Goal: Task Accomplishment & Management: Manage account settings

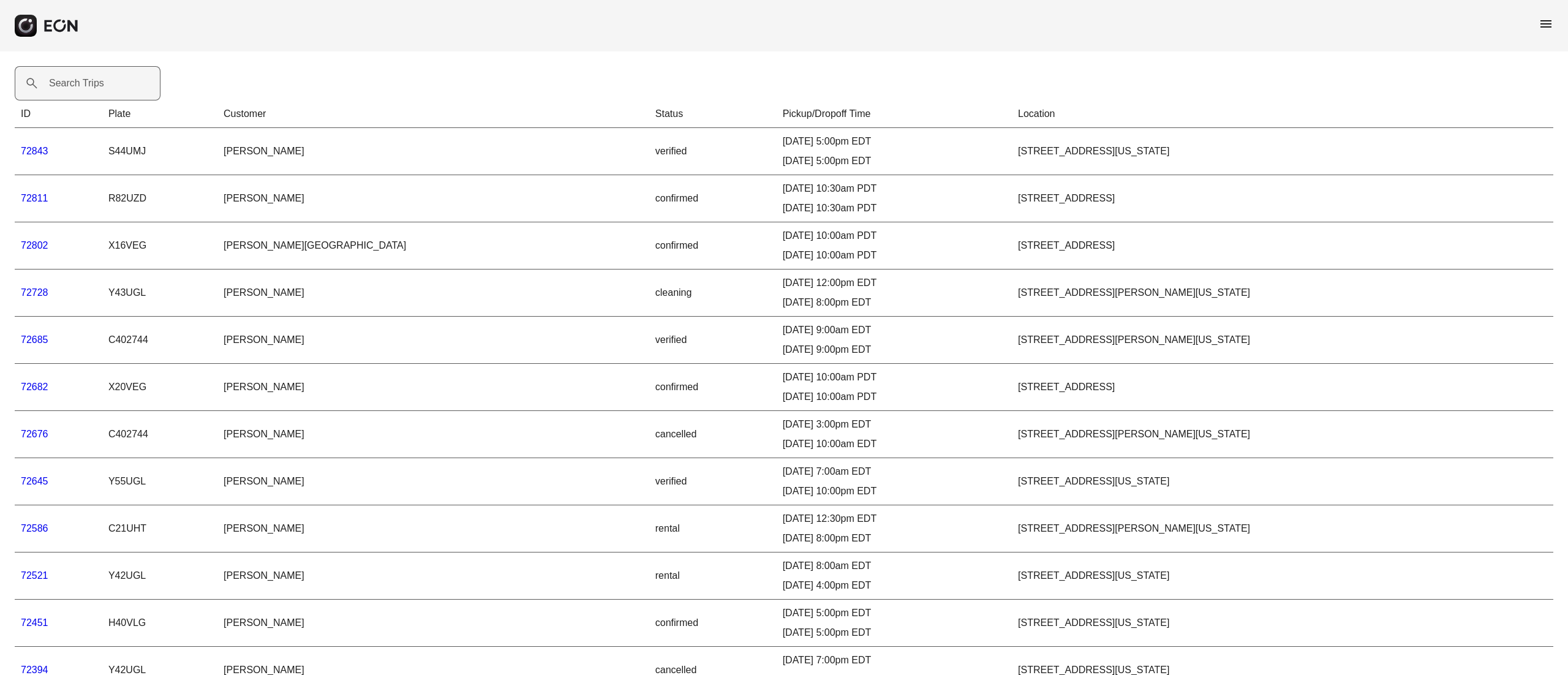
click at [78, 78] on label "Search Trips" at bounding box center [76, 83] width 56 height 15
click at [78, 78] on Trips "Search Trips" at bounding box center [88, 83] width 146 height 35
type Trips "*"
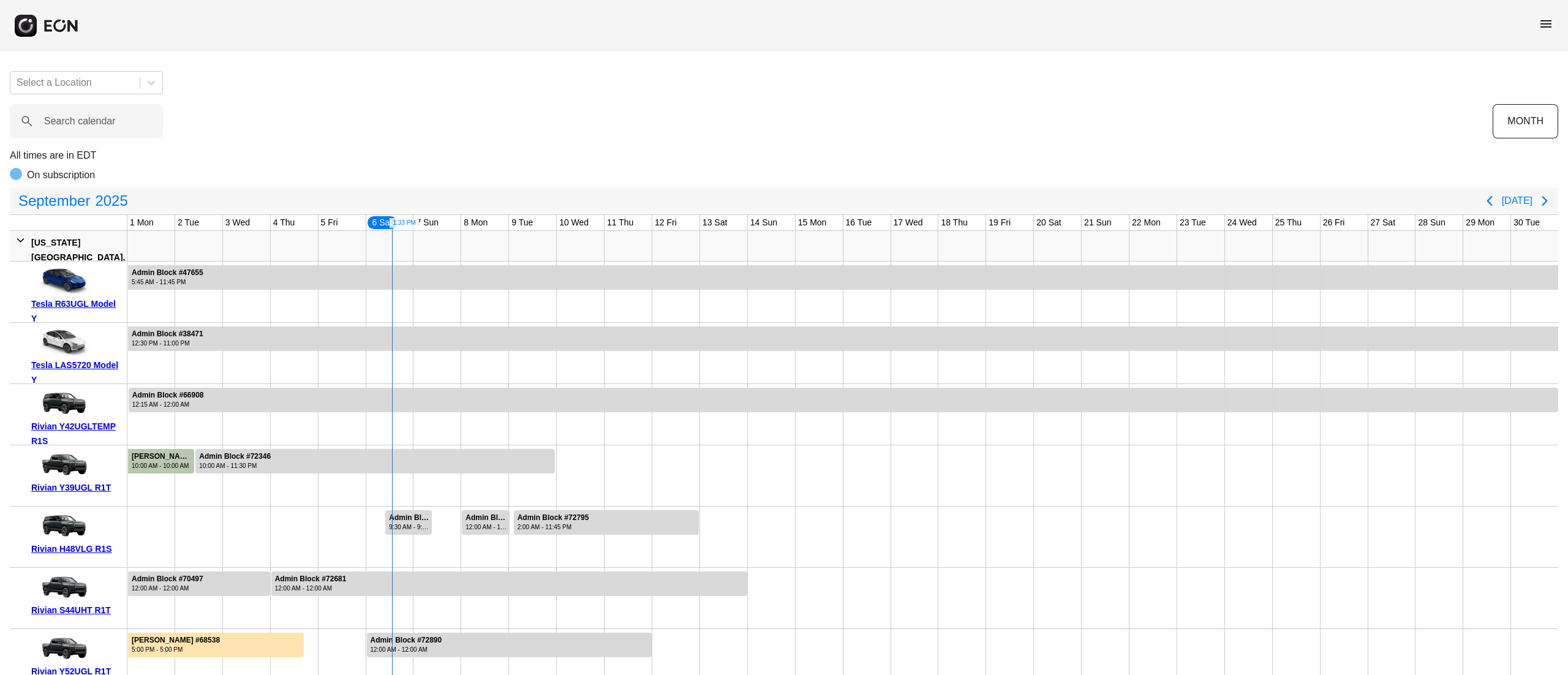
click at [92, 120] on label "Search calendar" at bounding box center [80, 121] width 72 height 15
click at [92, 120] on calendar "Search calendar" at bounding box center [86, 121] width 153 height 35
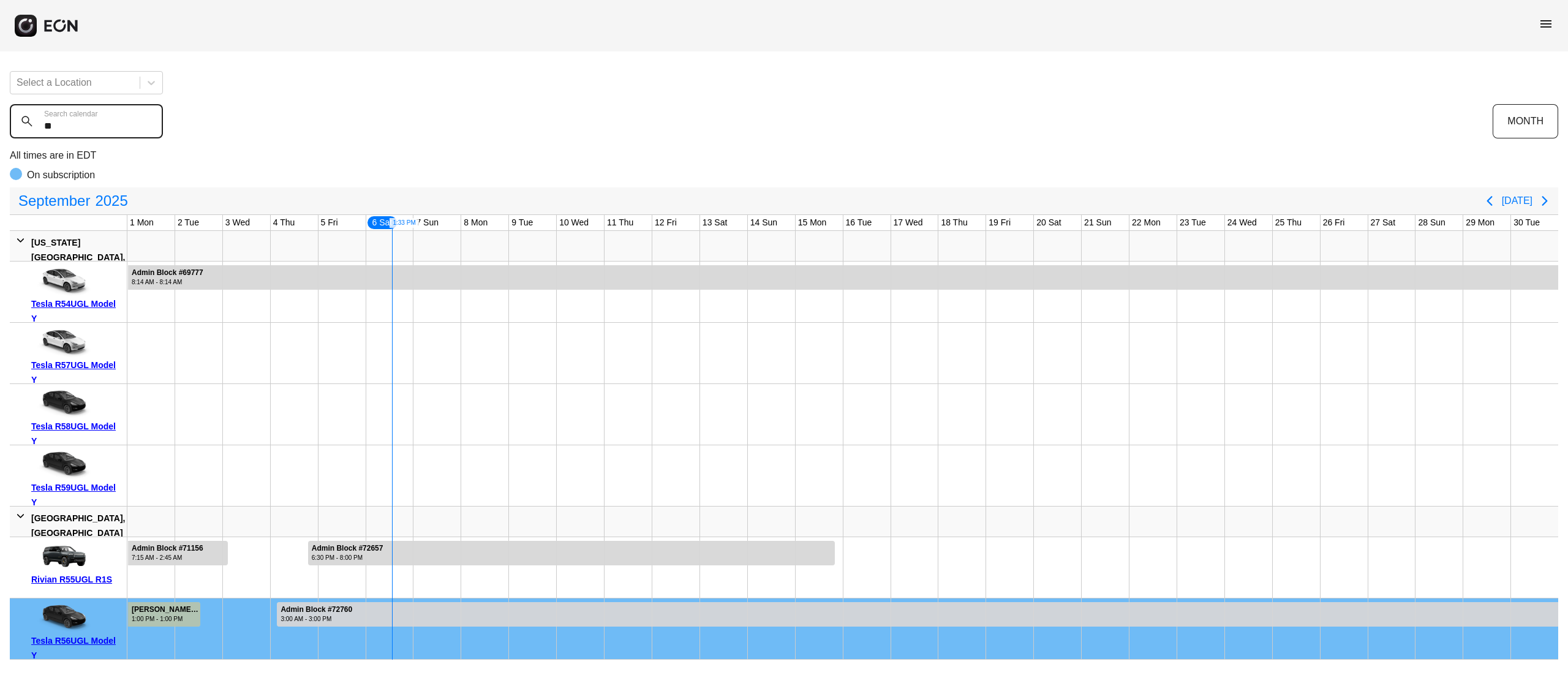
type calendar "***"
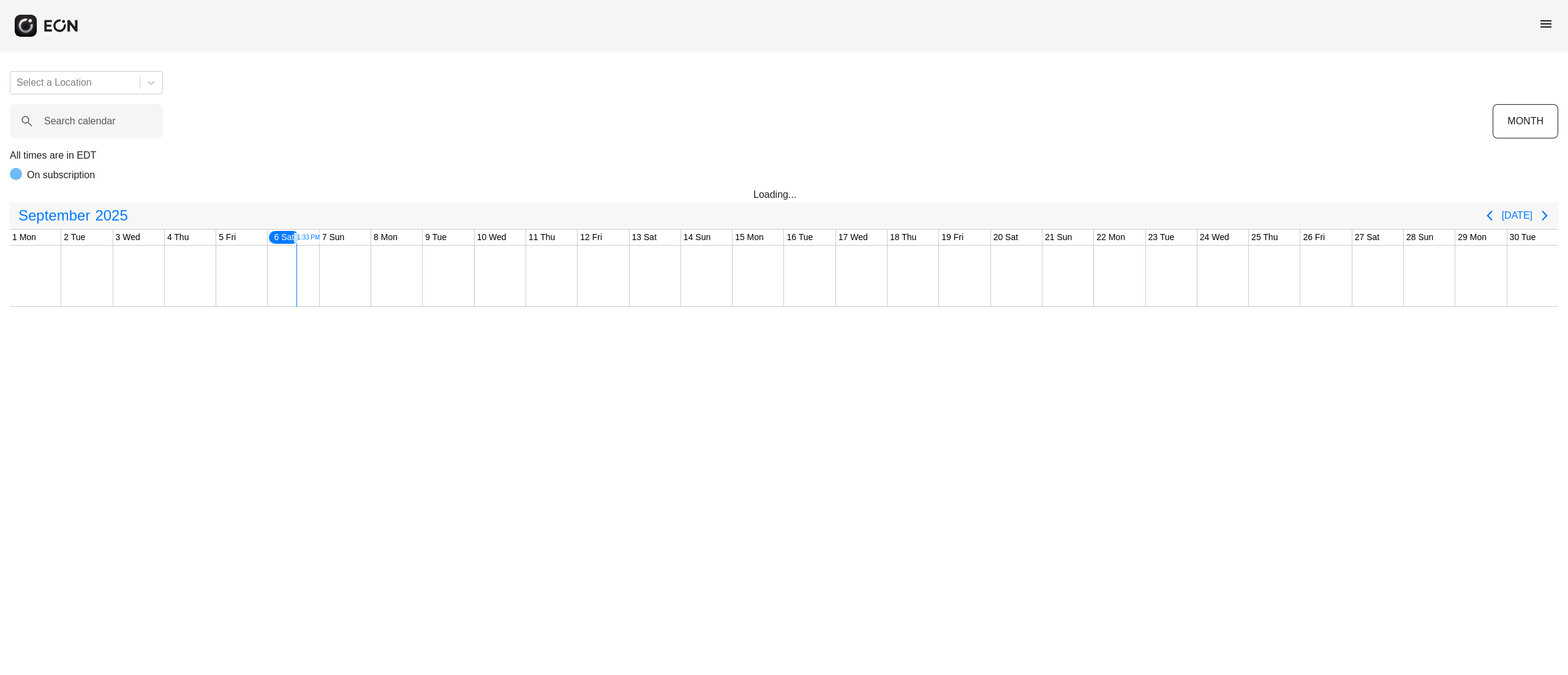
click at [132, 95] on div "Select a Location Search calendar MONTH All times are in EDT On subscription Lo…" at bounding box center [784, 184] width 1568 height 246
click at [115, 118] on calendar "Search calendar" at bounding box center [86, 121] width 153 height 35
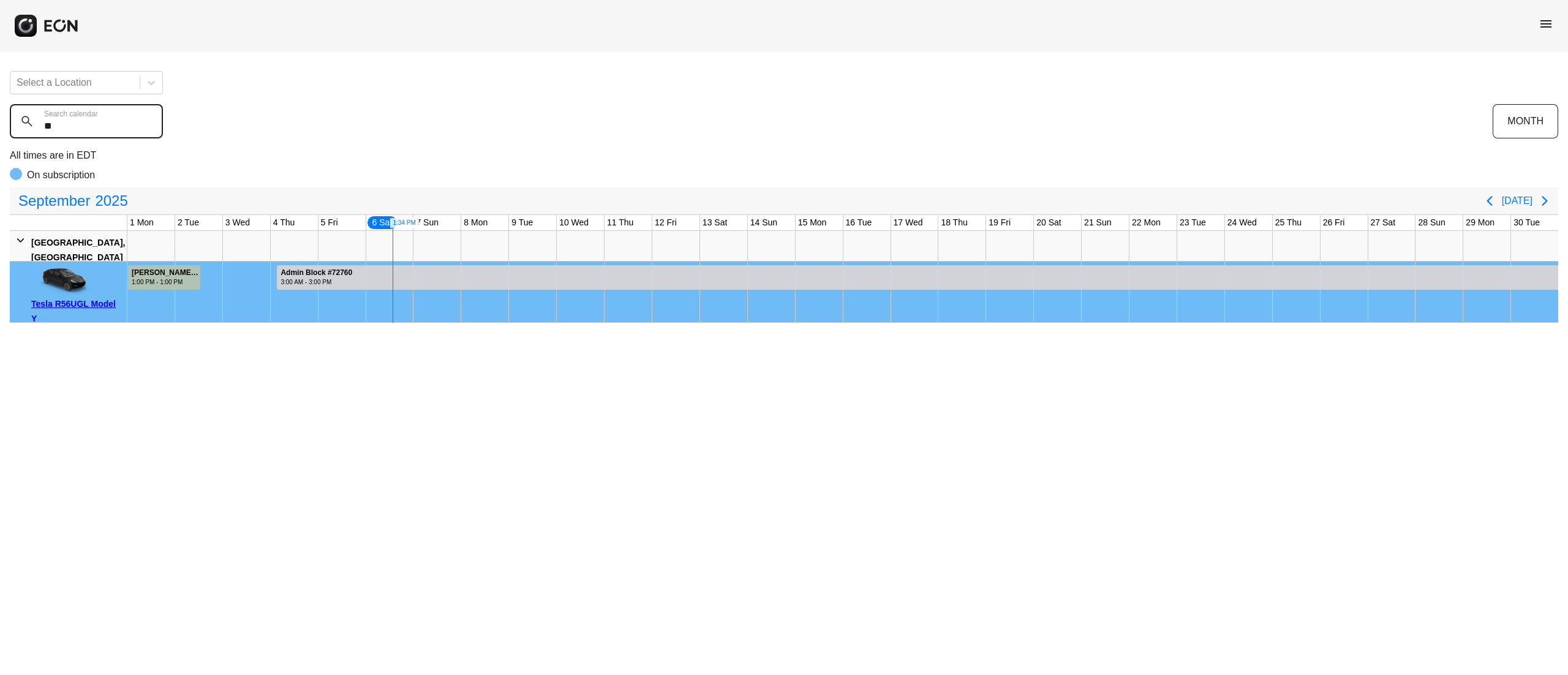
type calendar "*"
